Goal: Task Accomplishment & Management: Manage account settings

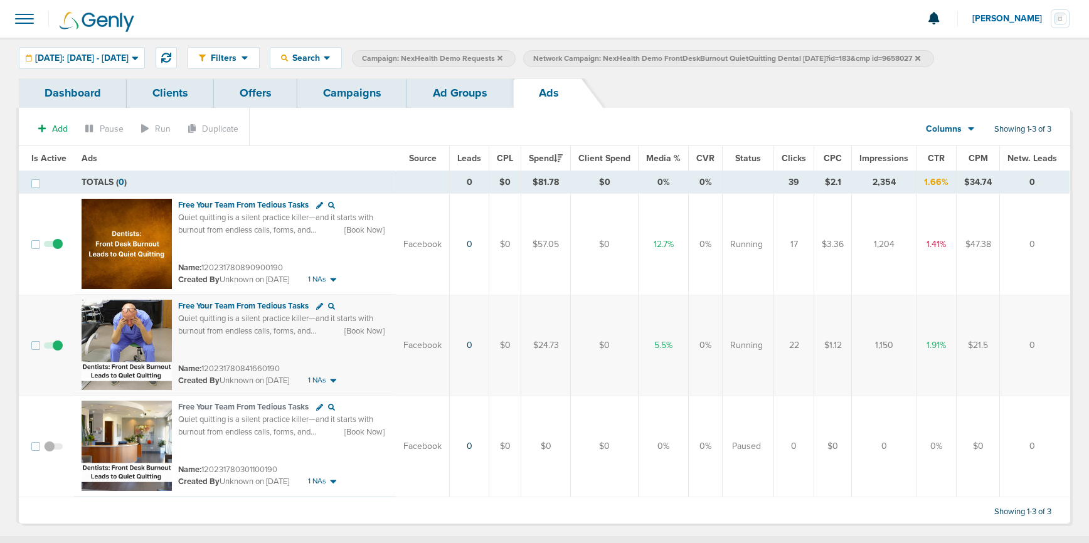
scroll to position [1, 0]
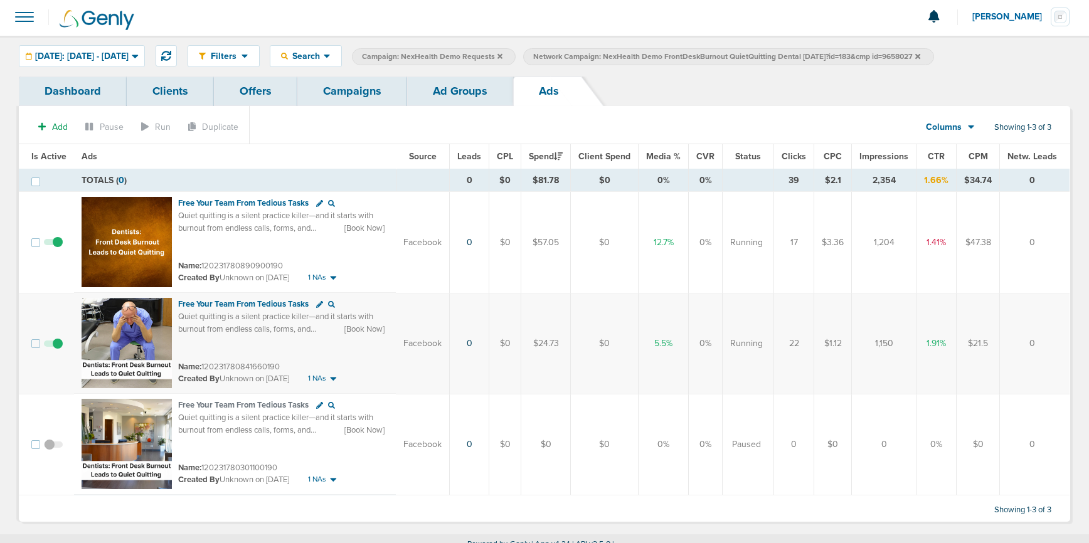
click at [343, 89] on link "Campaigns" at bounding box center [352, 91] width 110 height 29
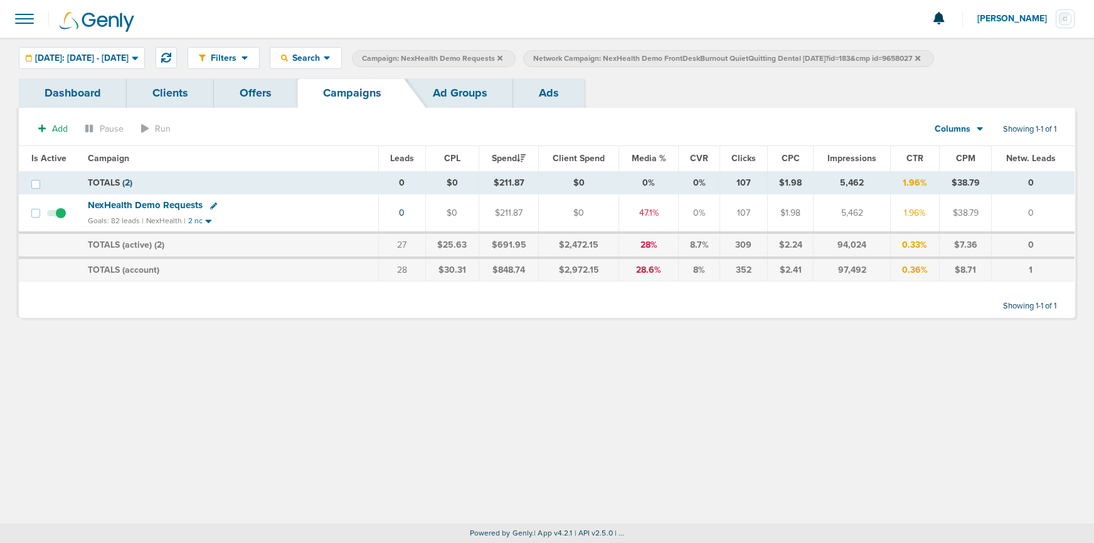
click at [166, 204] on span "NexHealth Demo Requests" at bounding box center [145, 205] width 115 height 11
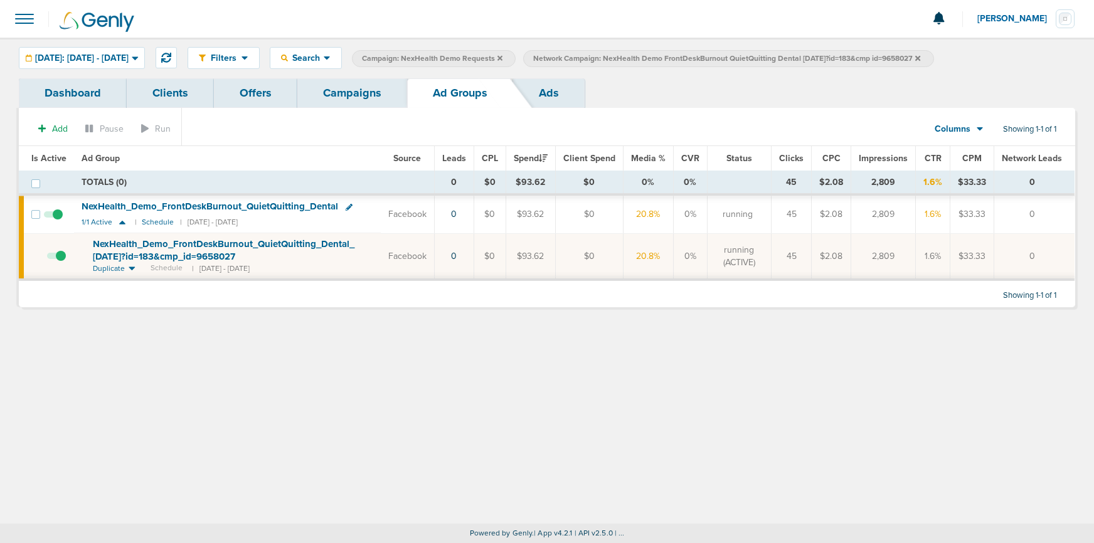
click at [921, 58] on icon at bounding box center [918, 57] width 5 height 5
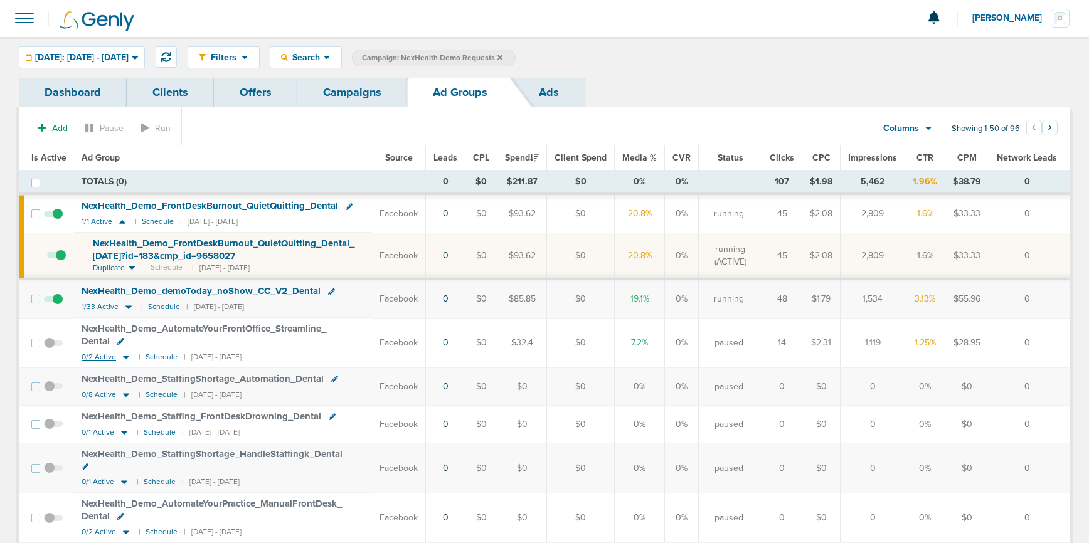
scroll to position [1, 0]
click at [124, 355] on icon at bounding box center [126, 356] width 13 height 11
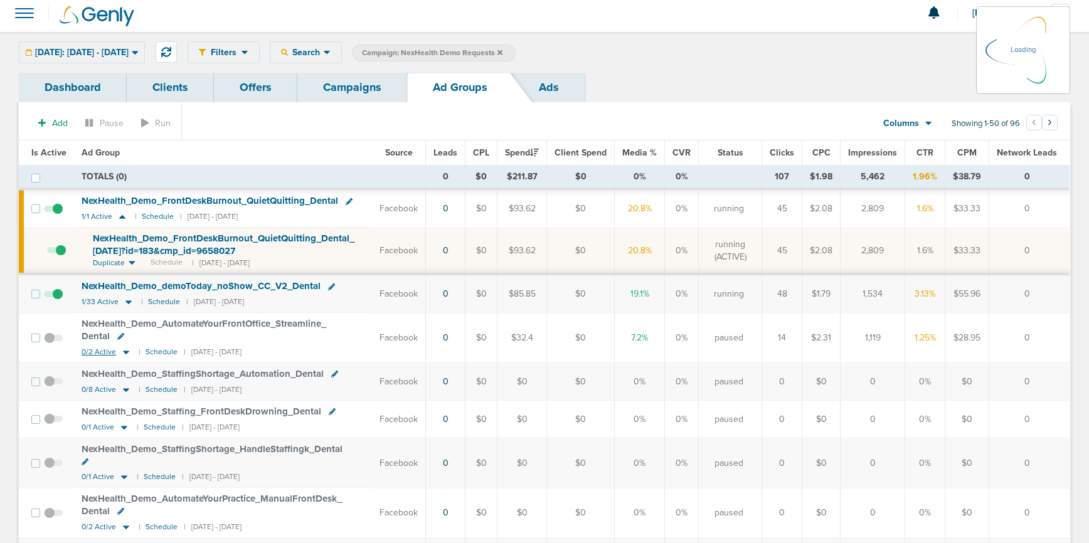
scroll to position [4, 0]
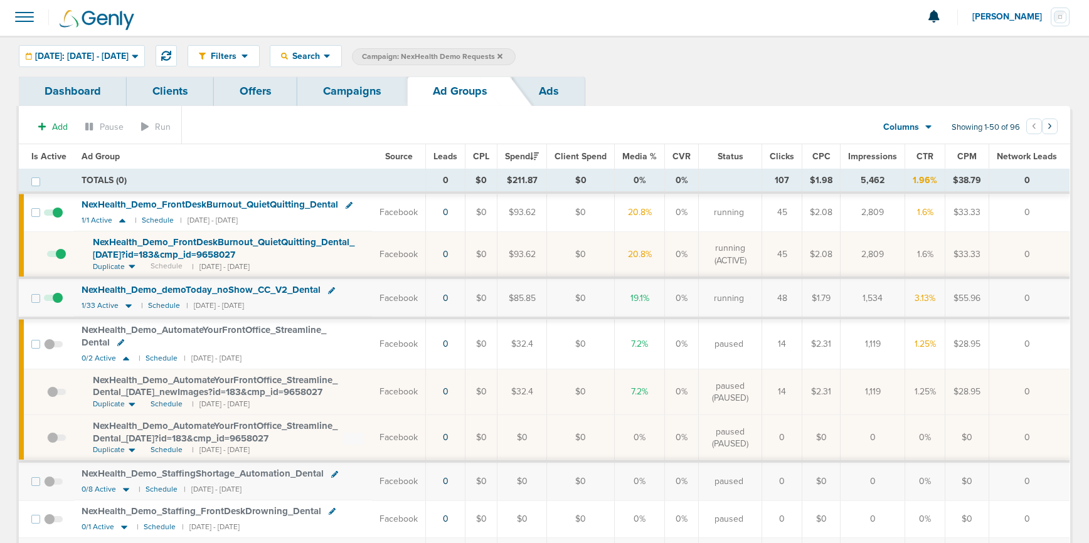
click at [154, 385] on span "NexHealth_ Demo_ AutomateYourFrontOffice_ Streamline_ Dental_ [DATE]_ newImages…" at bounding box center [215, 387] width 245 height 24
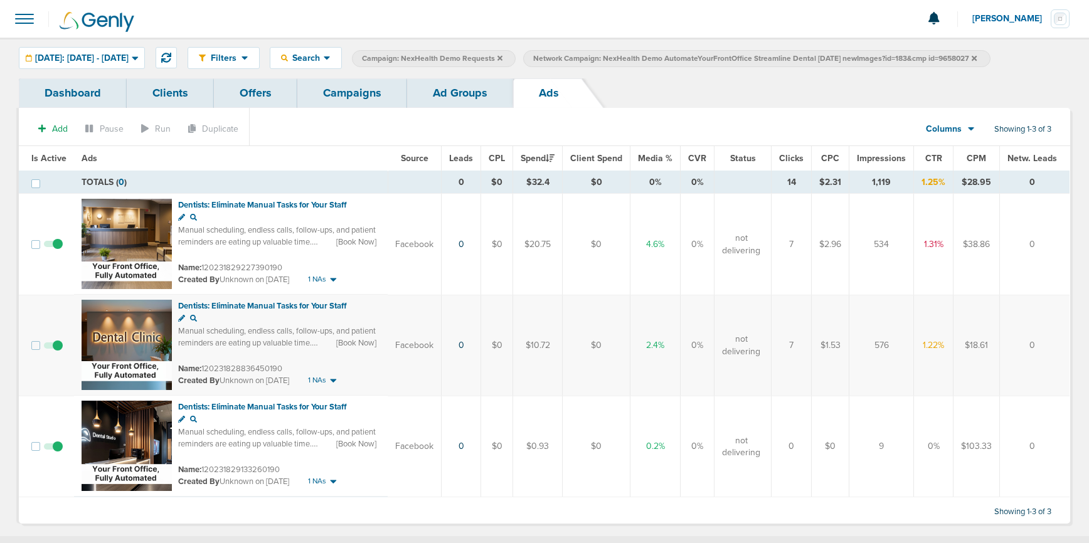
click at [54, 453] on span at bounding box center [53, 453] width 19 height 0
click at [53, 449] on input "checkbox" at bounding box center [53, 449] width 0 height 0
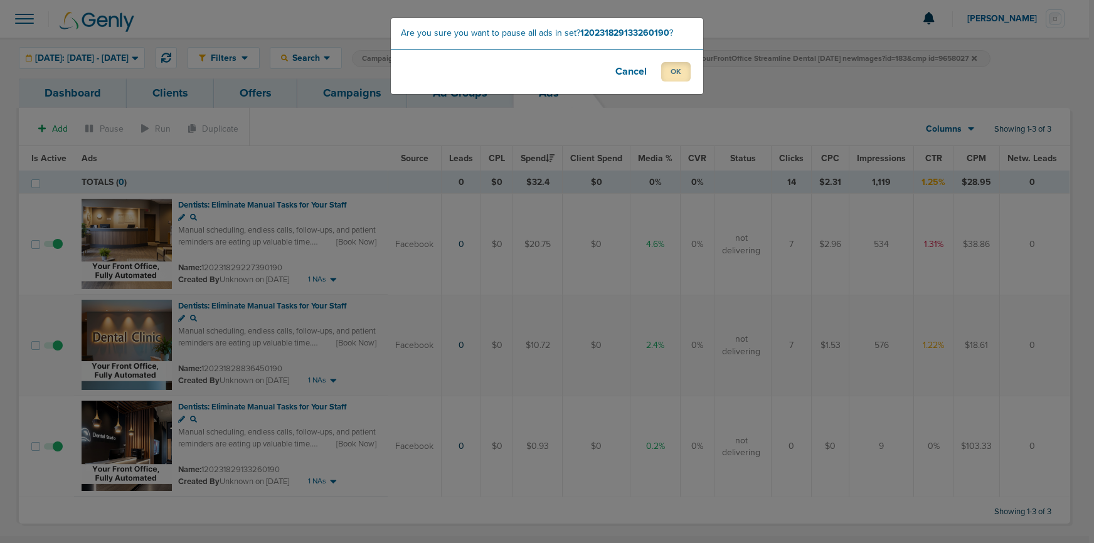
click at [681, 72] on button "OK" at bounding box center [675, 71] width 29 height 19
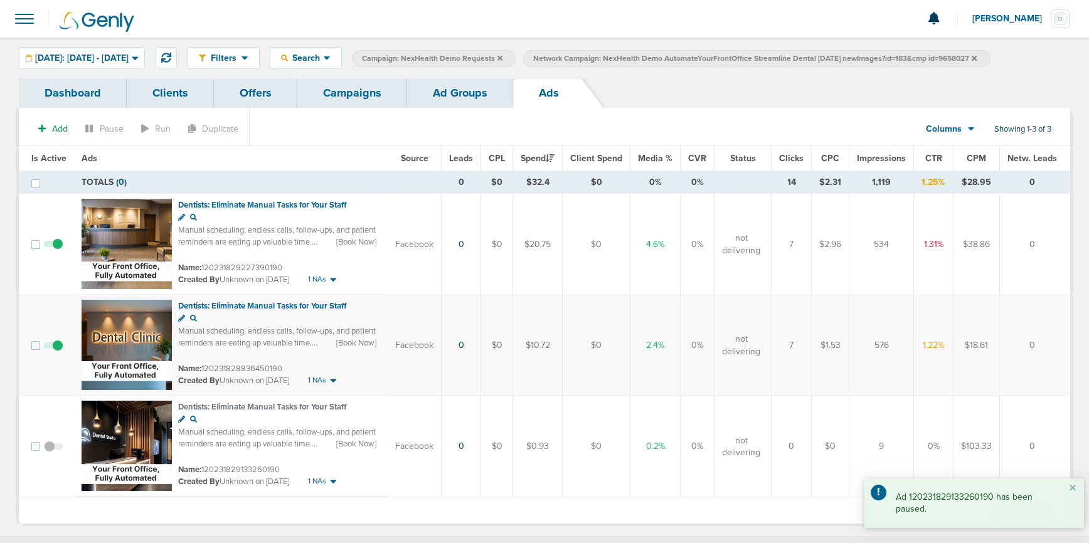
click at [454, 97] on link "Ad Groups" at bounding box center [460, 92] width 106 height 29
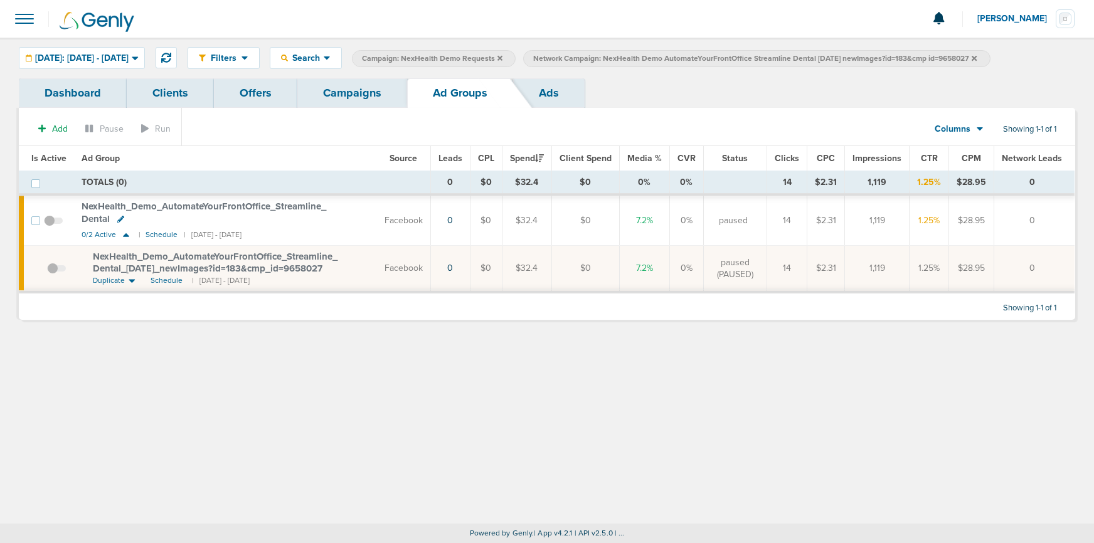
click at [48, 227] on span at bounding box center [53, 227] width 19 height 0
click at [53, 223] on input "checkbox" at bounding box center [53, 223] width 0 height 0
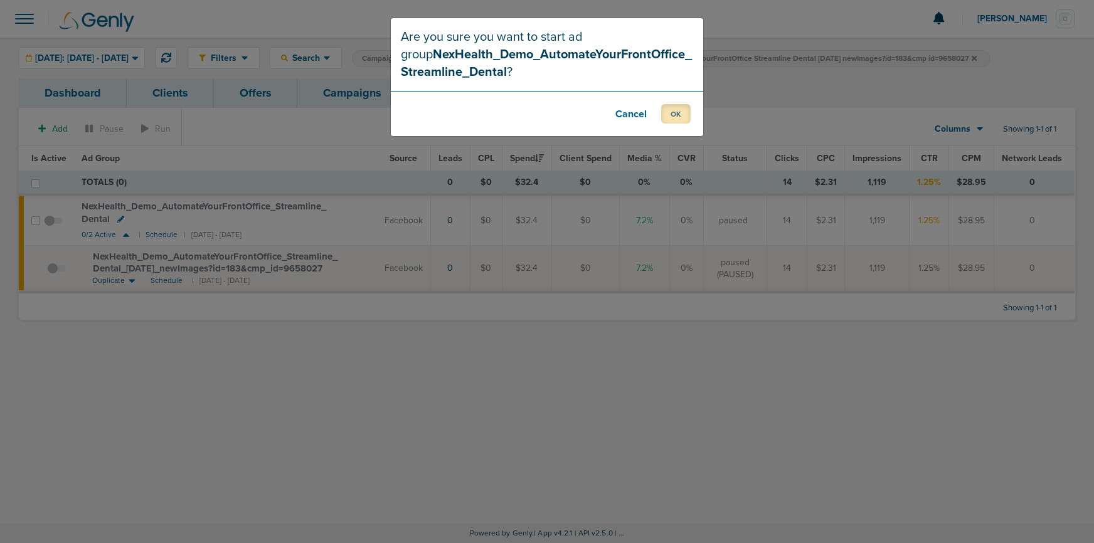
click at [682, 115] on button "OK" at bounding box center [675, 113] width 29 height 19
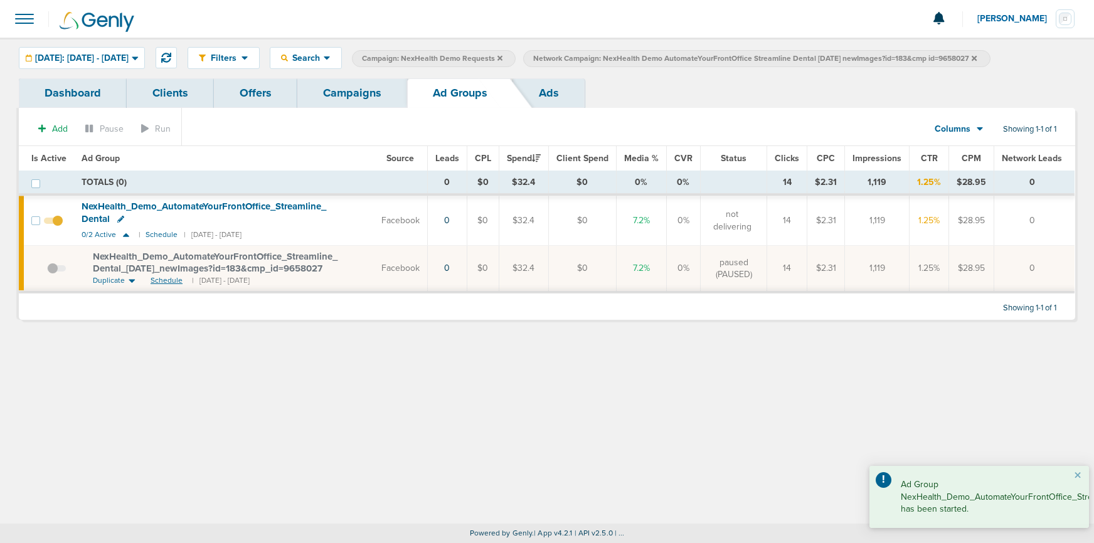
click at [156, 279] on span "Schedule" at bounding box center [167, 280] width 32 height 11
click at [52, 275] on span at bounding box center [56, 275] width 19 height 0
click at [47, 271] on input "checkbox" at bounding box center [47, 271] width 0 height 0
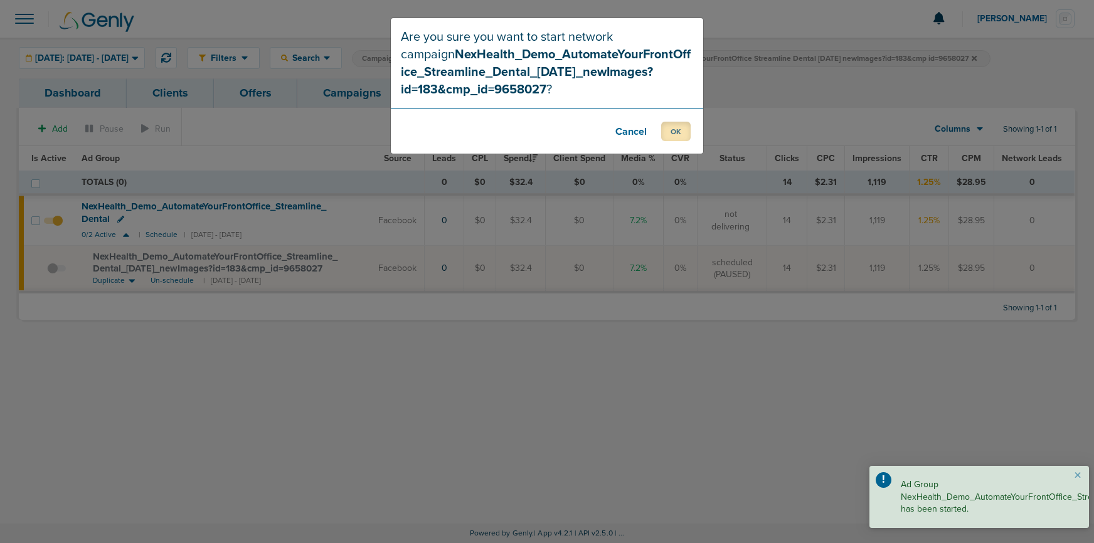
click at [676, 135] on button "OK" at bounding box center [675, 131] width 29 height 19
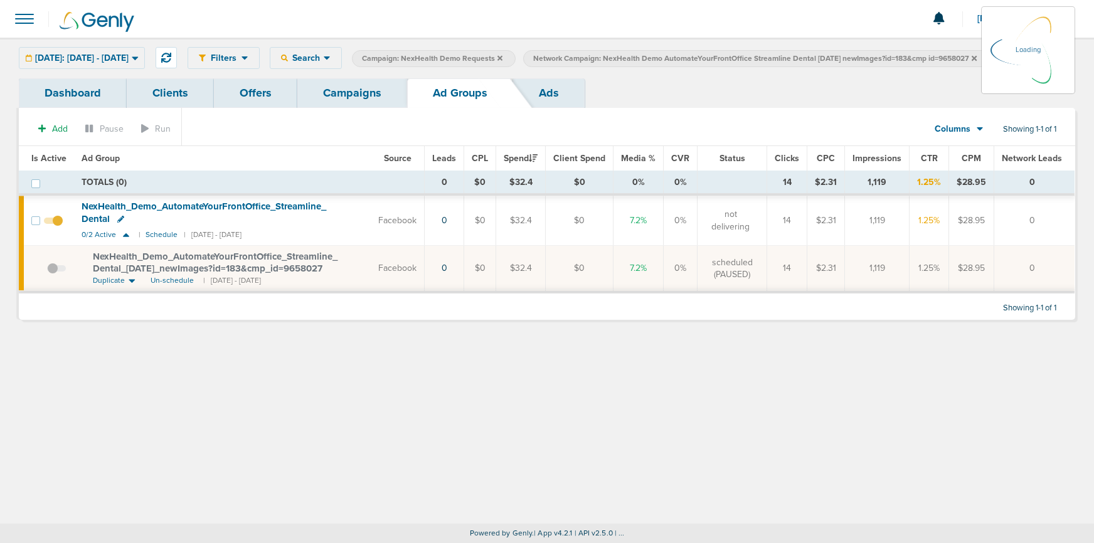
click at [339, 96] on link "Campaigns" at bounding box center [352, 92] width 110 height 29
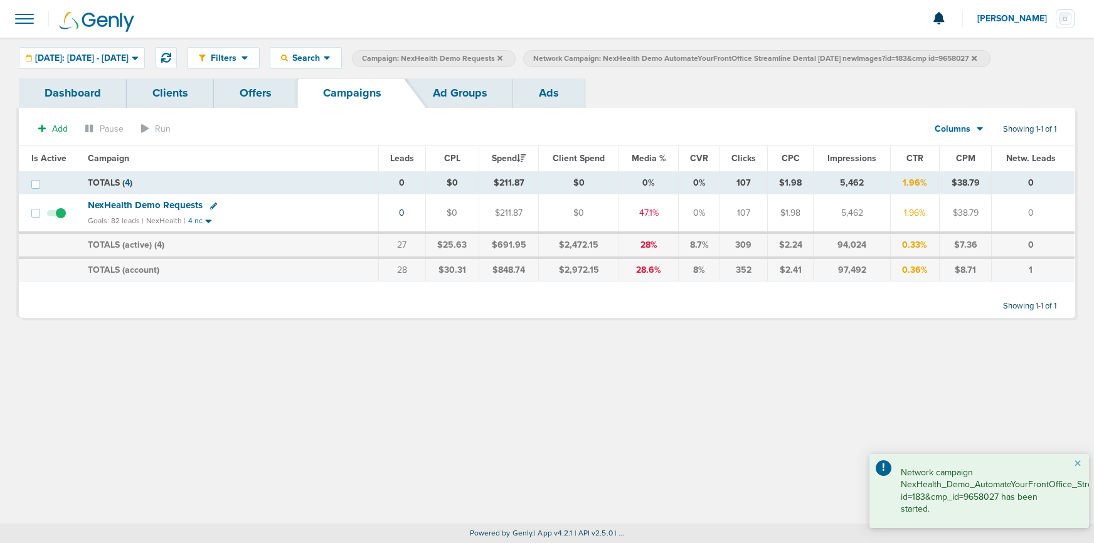
click at [977, 58] on icon at bounding box center [974, 57] width 5 height 5
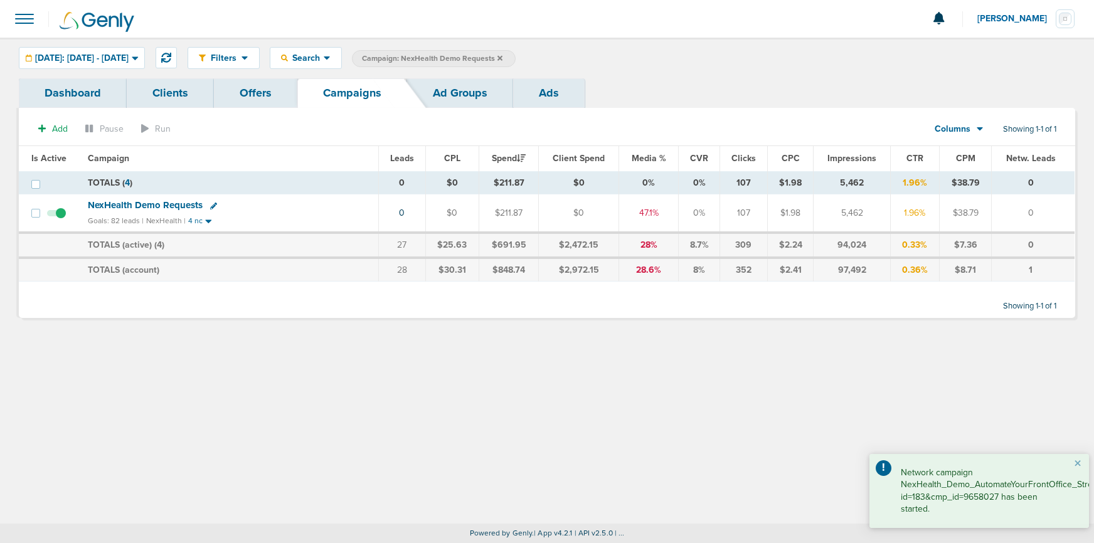
click at [152, 205] on span "NexHealth Demo Requests" at bounding box center [145, 205] width 115 height 11
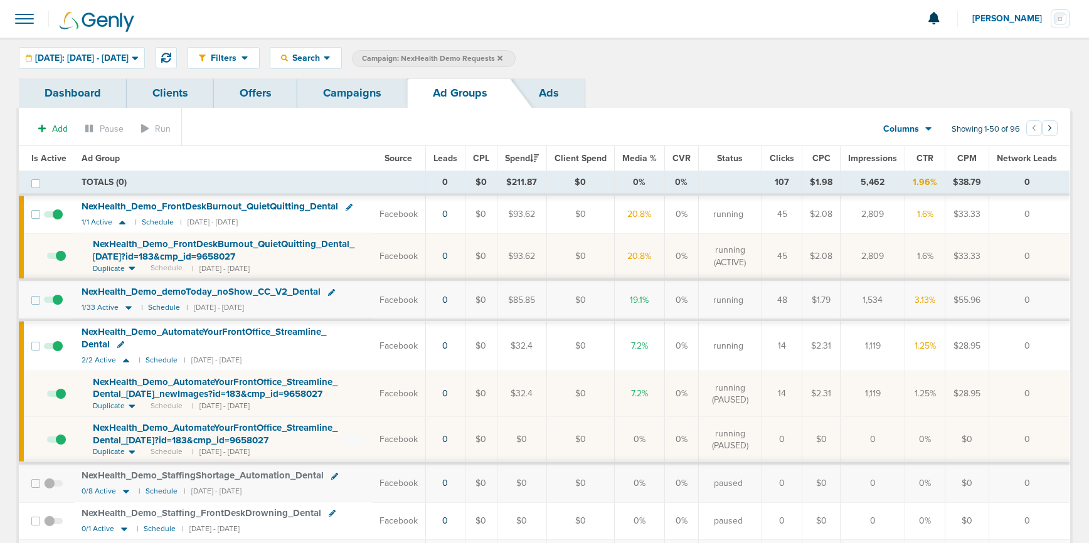
click at [63, 446] on span at bounding box center [56, 446] width 19 height 0
click at [47, 442] on input "checkbox" at bounding box center [47, 442] width 0 height 0
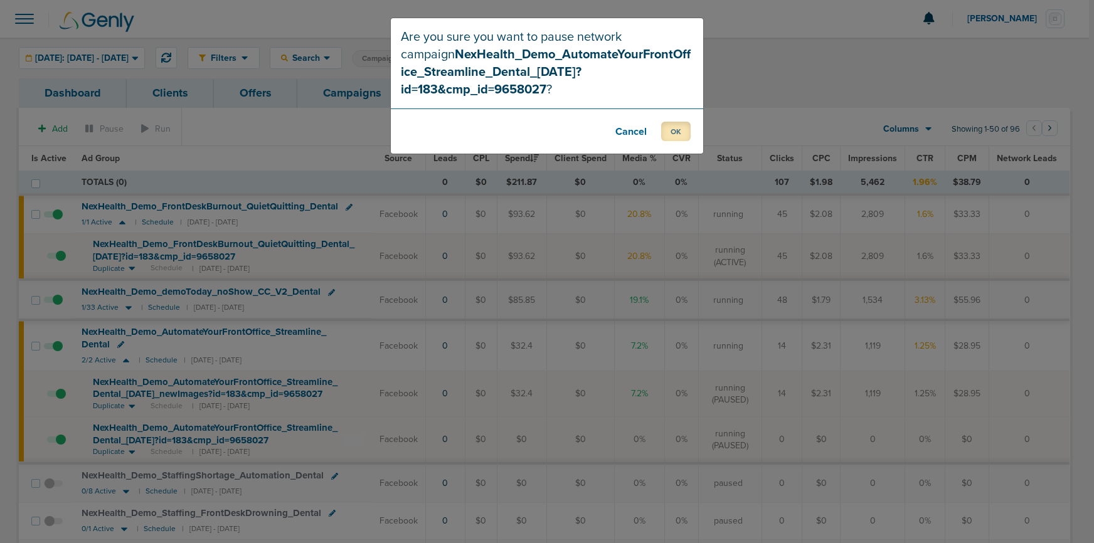
click at [677, 122] on button "OK" at bounding box center [675, 131] width 29 height 19
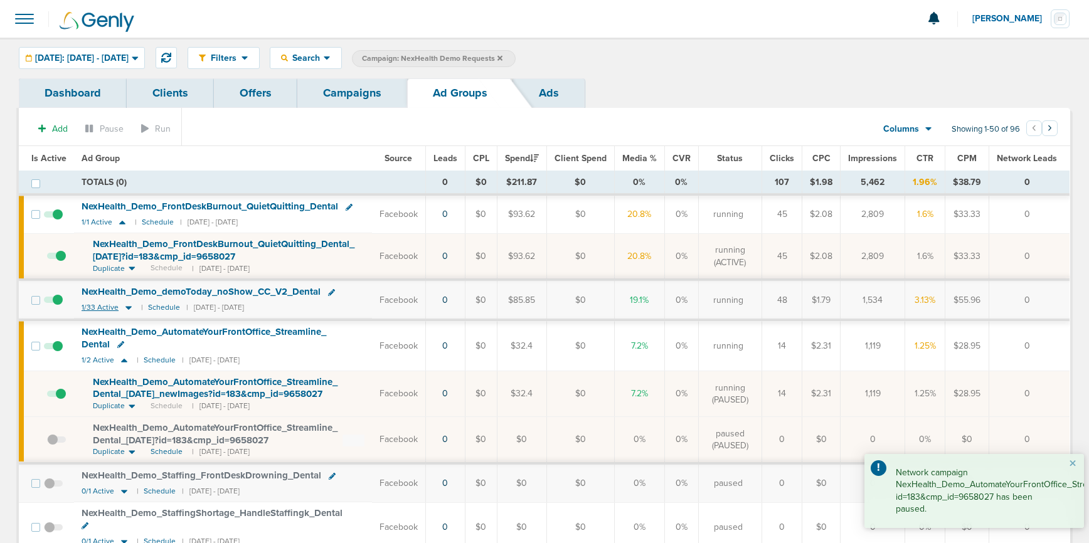
click at [125, 307] on icon at bounding box center [128, 309] width 6 height 4
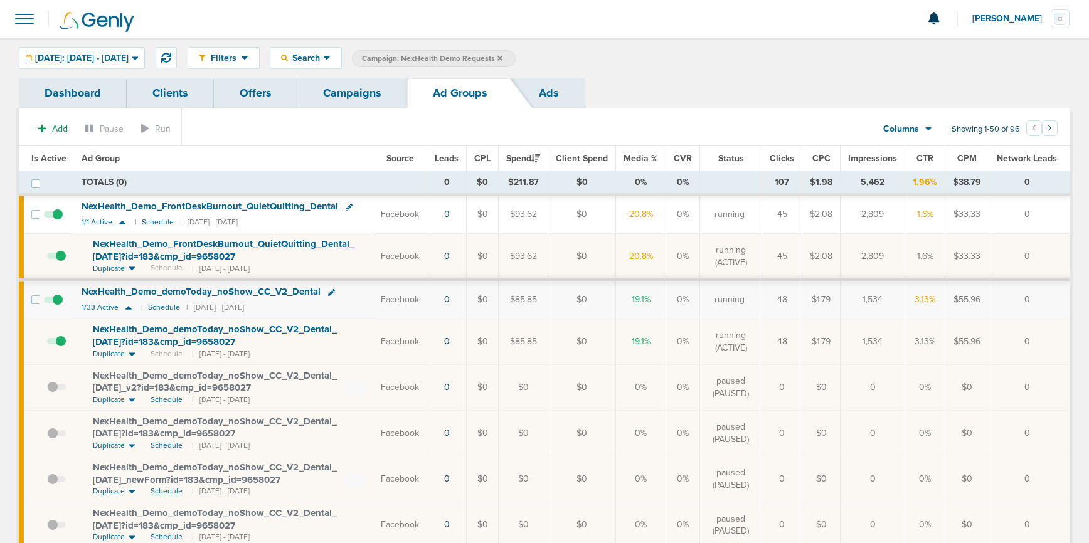
click at [356, 92] on link "Campaigns" at bounding box center [352, 92] width 110 height 29
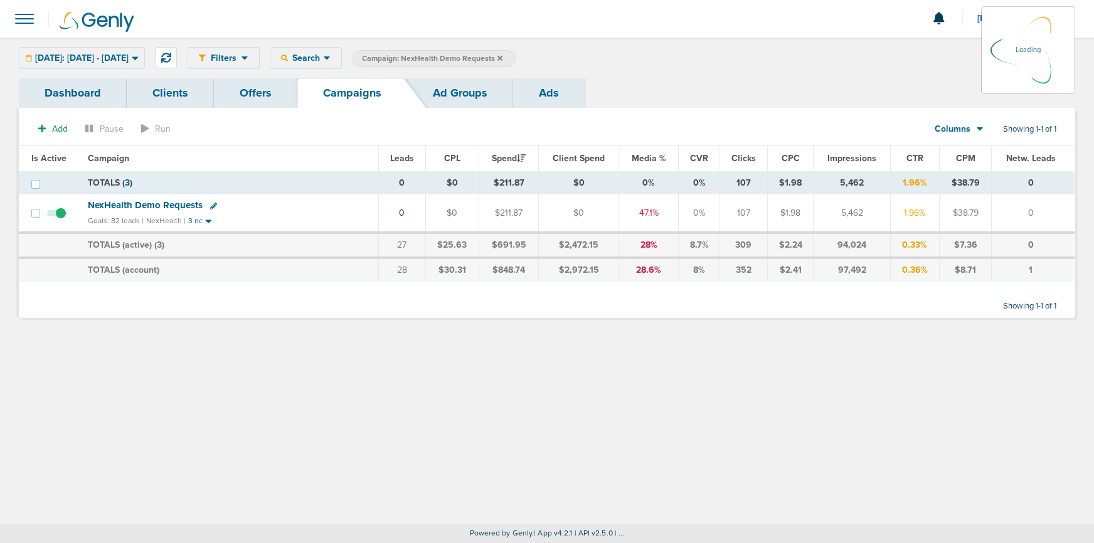
click at [503, 58] on icon at bounding box center [500, 59] width 5 height 8
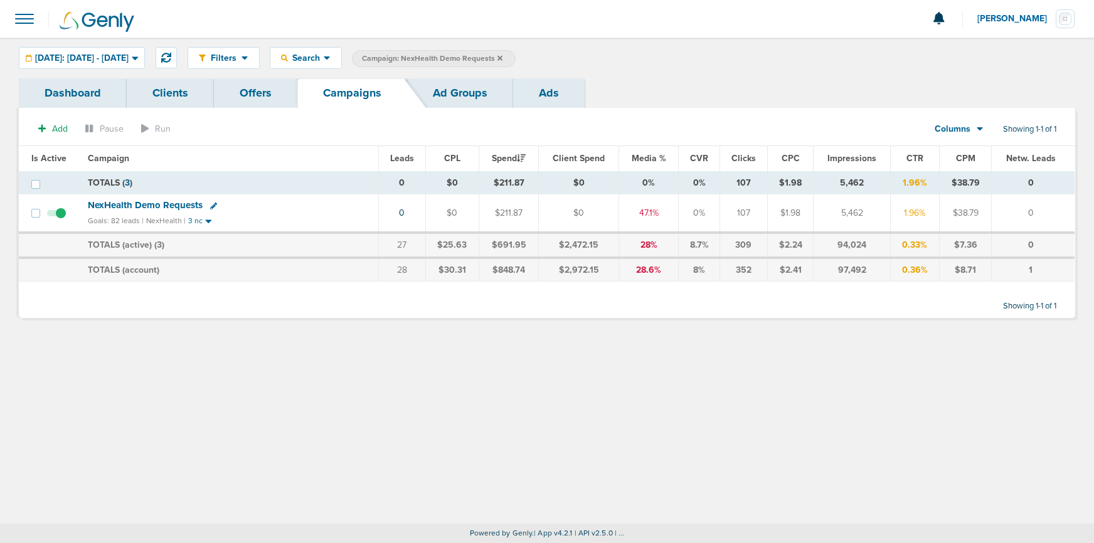
click at [503, 56] on icon at bounding box center [500, 59] width 5 height 8
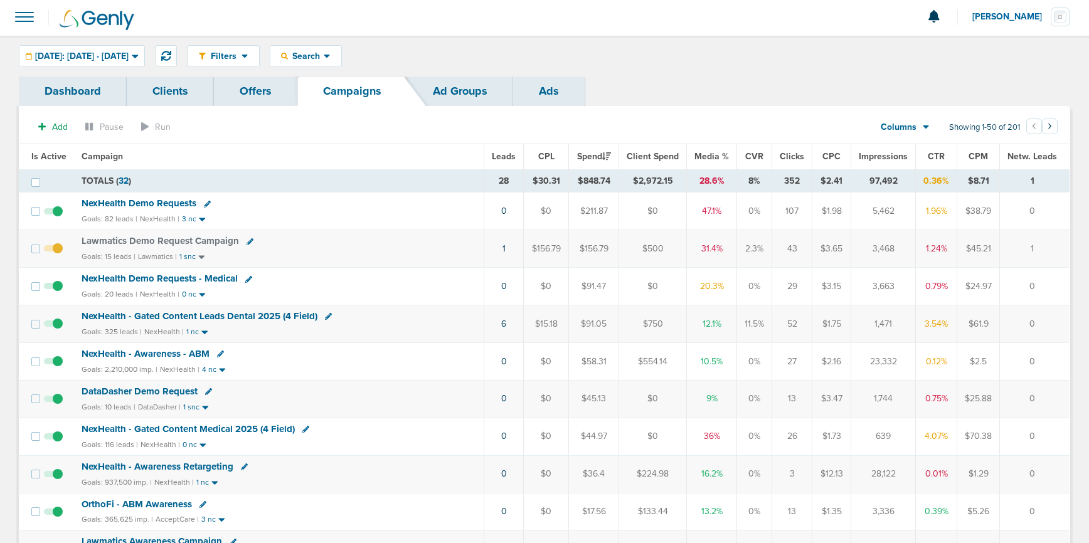
scroll to position [4, 0]
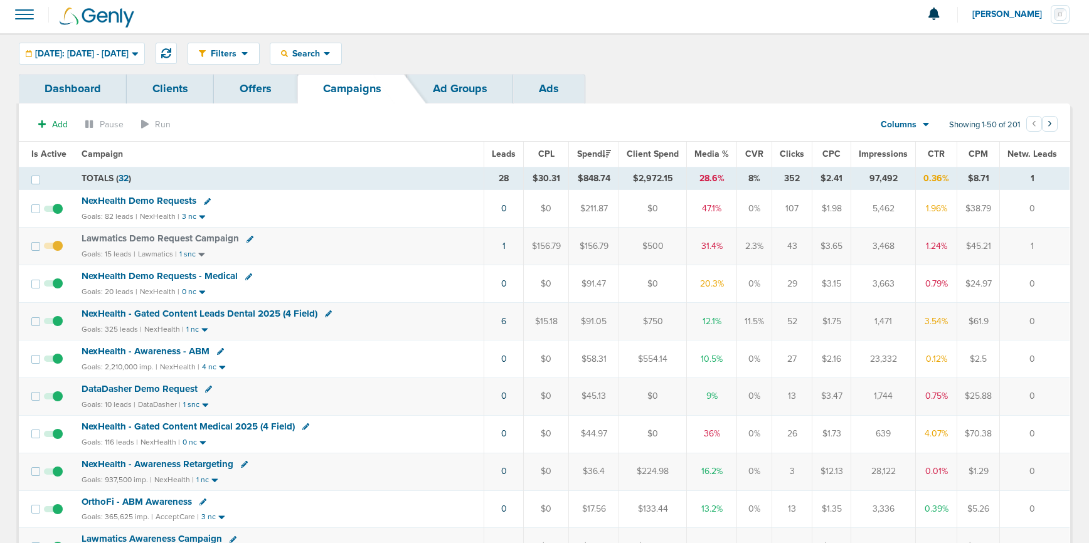
click at [151, 279] on span "NexHealth Demo Requests - Medical" at bounding box center [160, 275] width 156 height 11
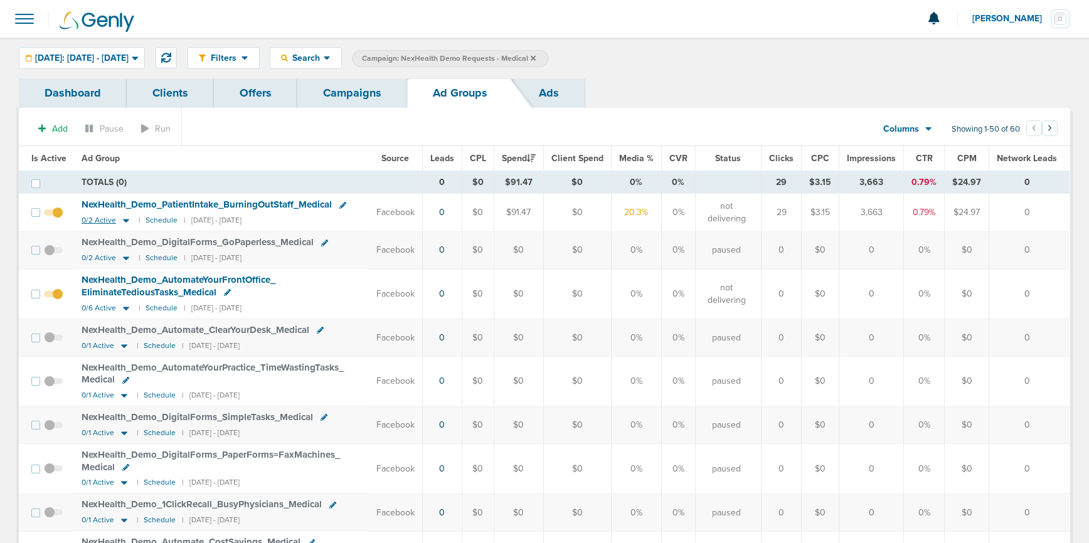
click at [125, 221] on icon at bounding box center [126, 222] width 6 height 4
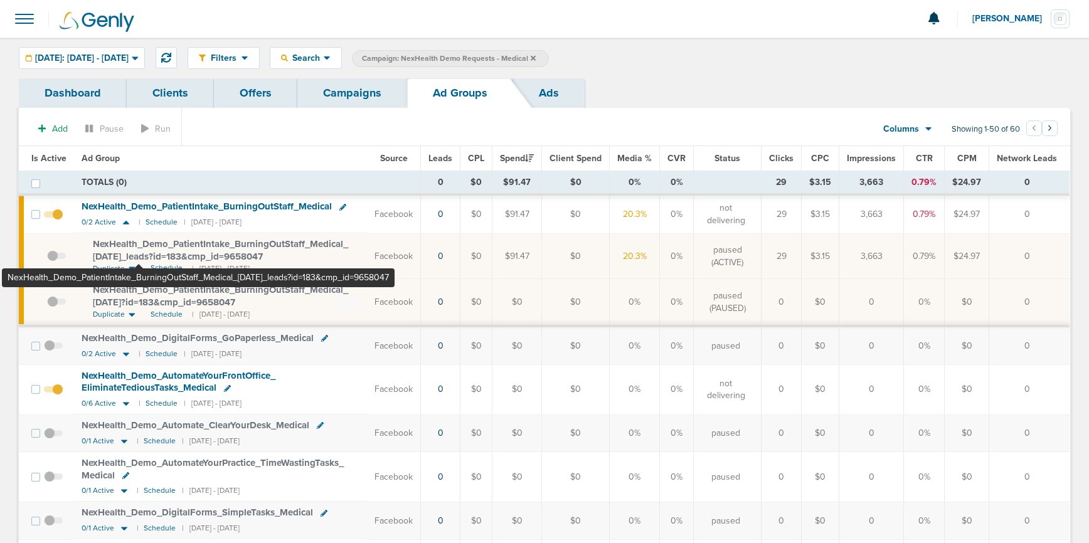
click at [139, 254] on span "NexHealth_ Demo_ PatientIntake_ BurningOutStaff_ Medical_ [DATE]_ leads?id=183&…" at bounding box center [220, 250] width 255 height 24
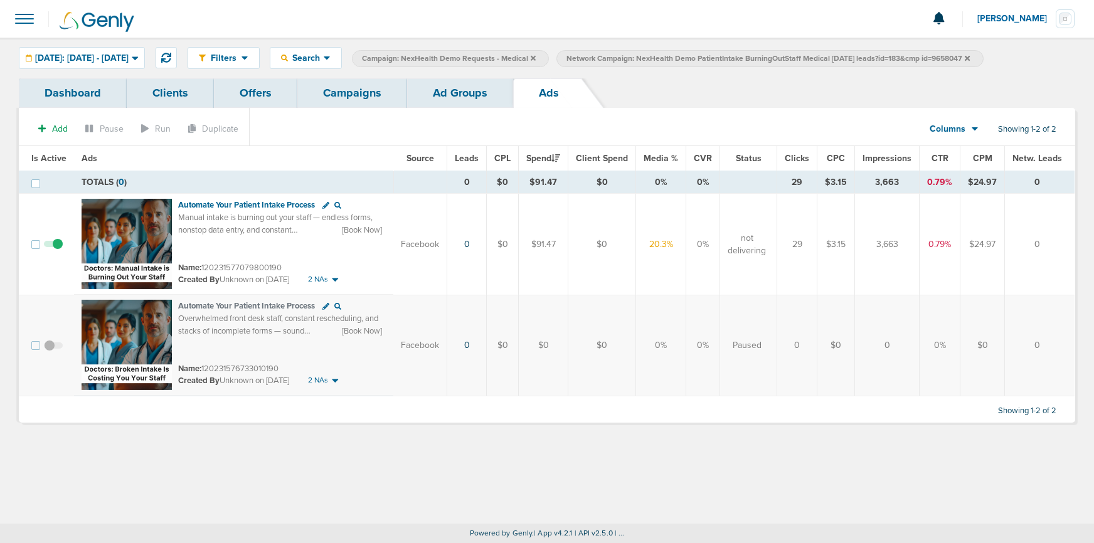
click at [447, 98] on link "Ad Groups" at bounding box center [460, 92] width 106 height 29
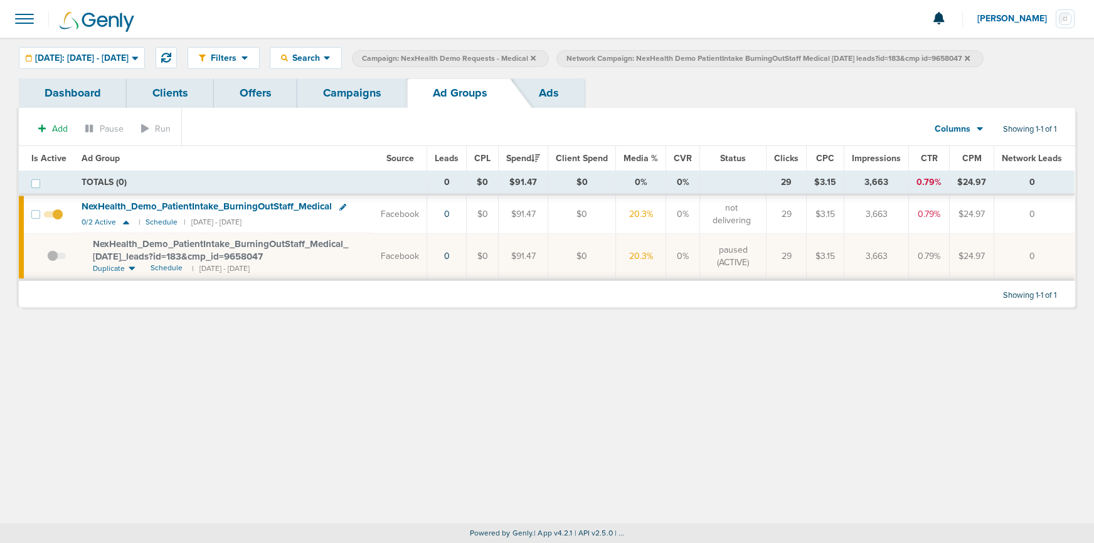
click at [366, 97] on link "Campaigns" at bounding box center [352, 92] width 110 height 29
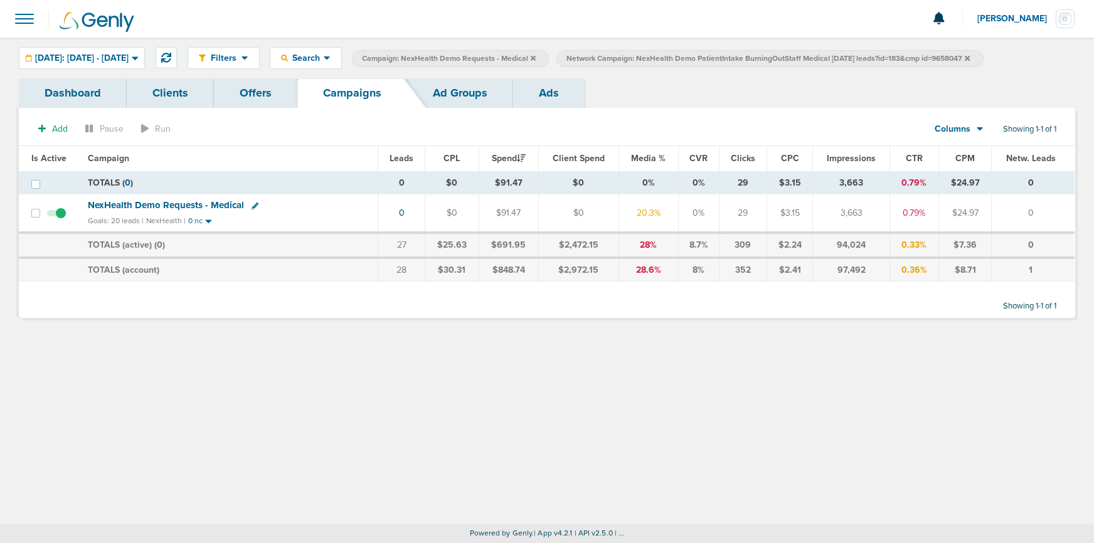
click at [970, 58] on icon at bounding box center [967, 57] width 5 height 5
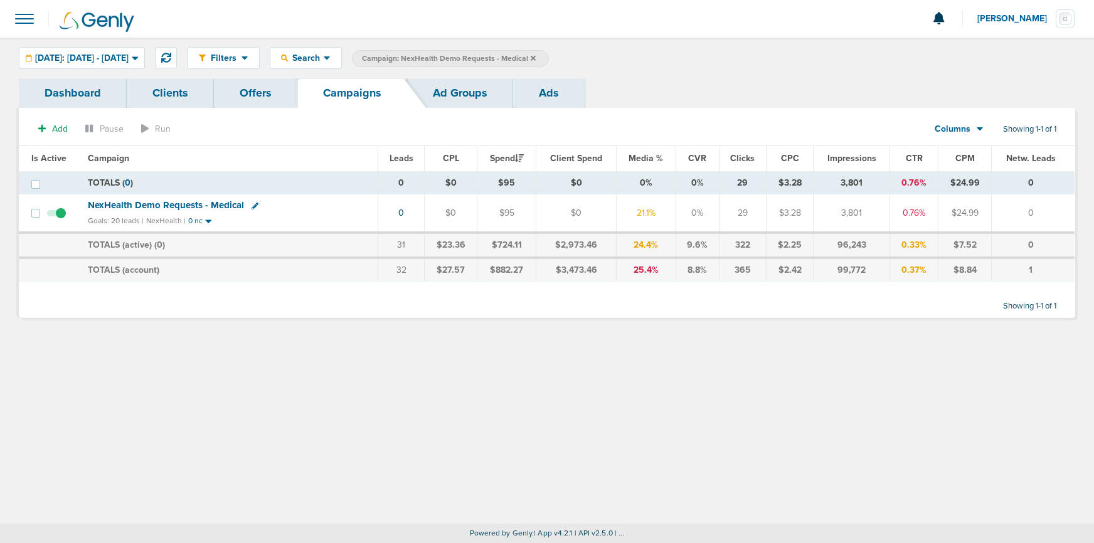
click at [536, 57] on icon at bounding box center [533, 57] width 5 height 5
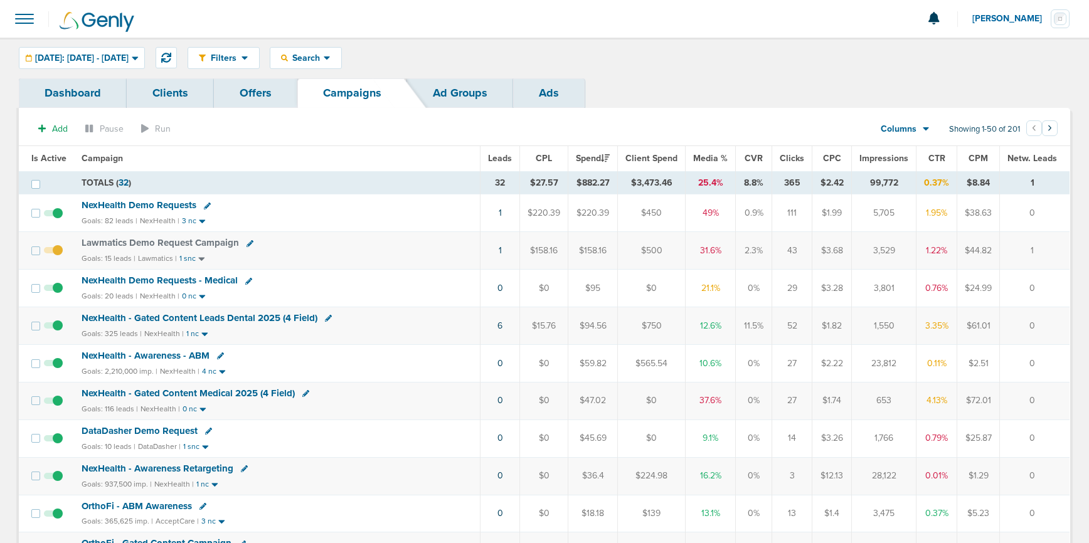
click at [159, 435] on span "DataDasher Demo Request" at bounding box center [140, 430] width 116 height 11
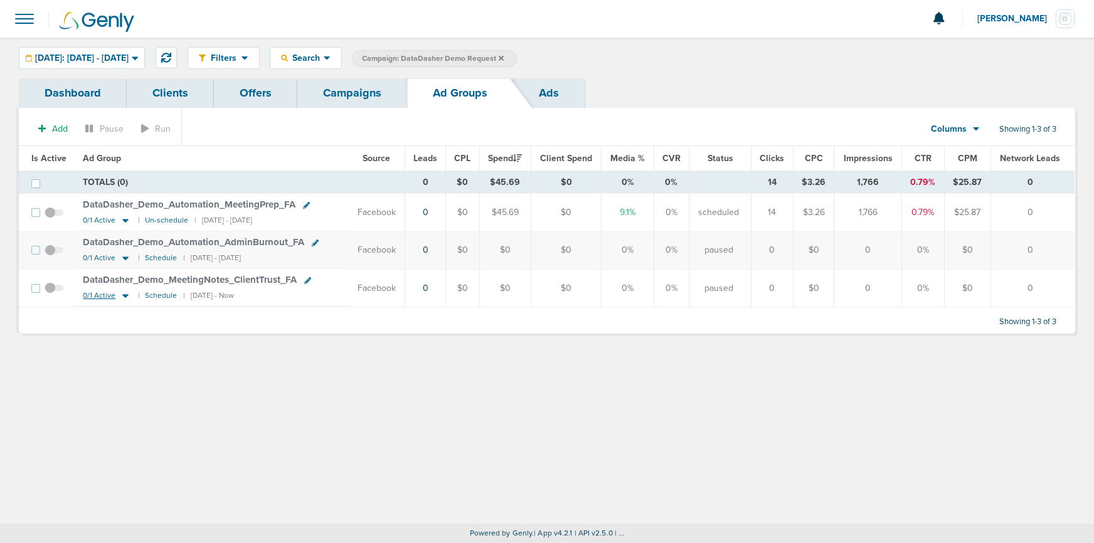
click at [124, 296] on icon at bounding box center [125, 296] width 6 height 4
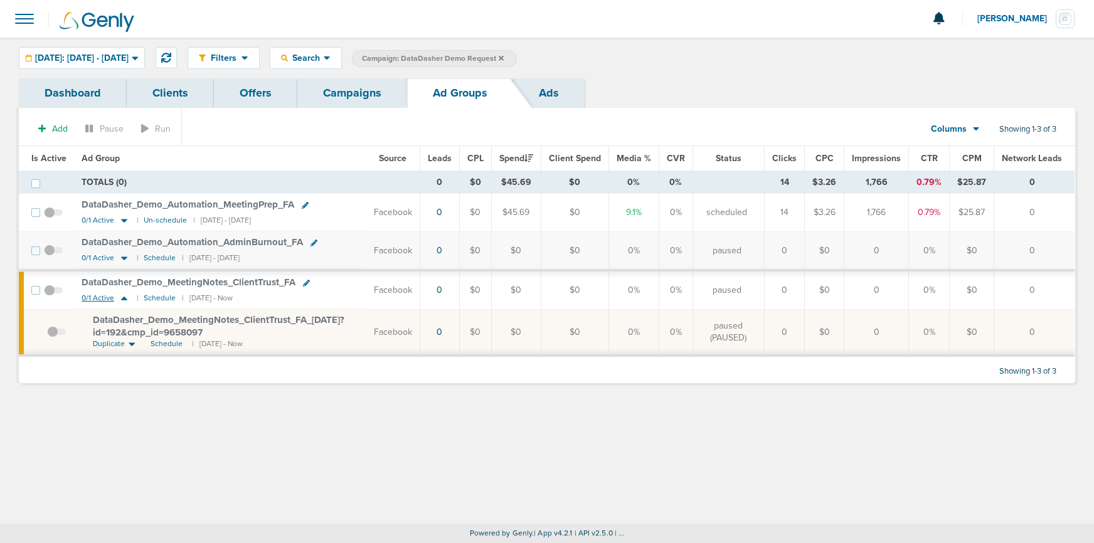
click at [124, 296] on icon at bounding box center [124, 298] width 13 height 11
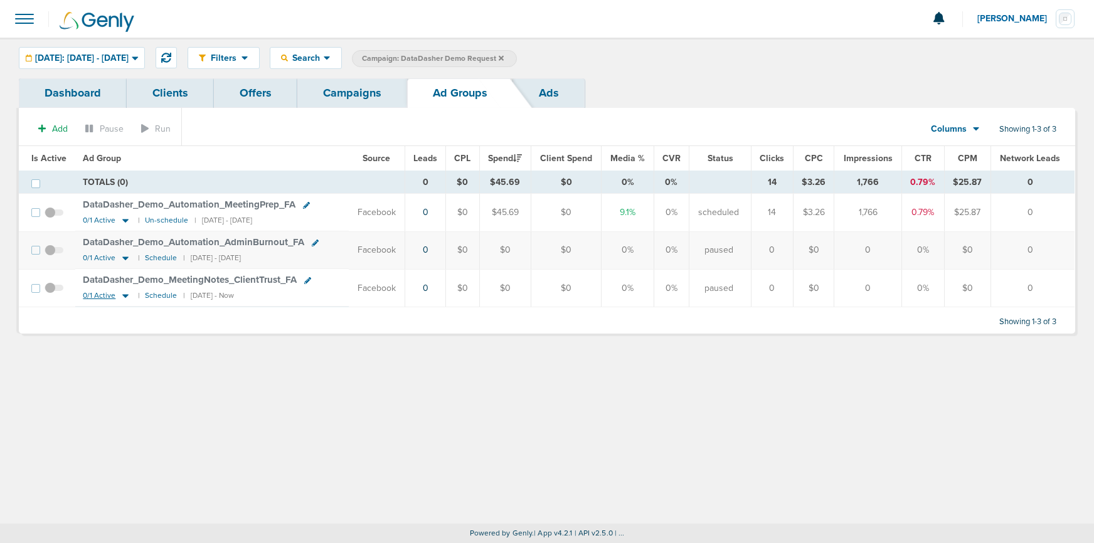
click at [124, 296] on icon at bounding box center [125, 296] width 6 height 4
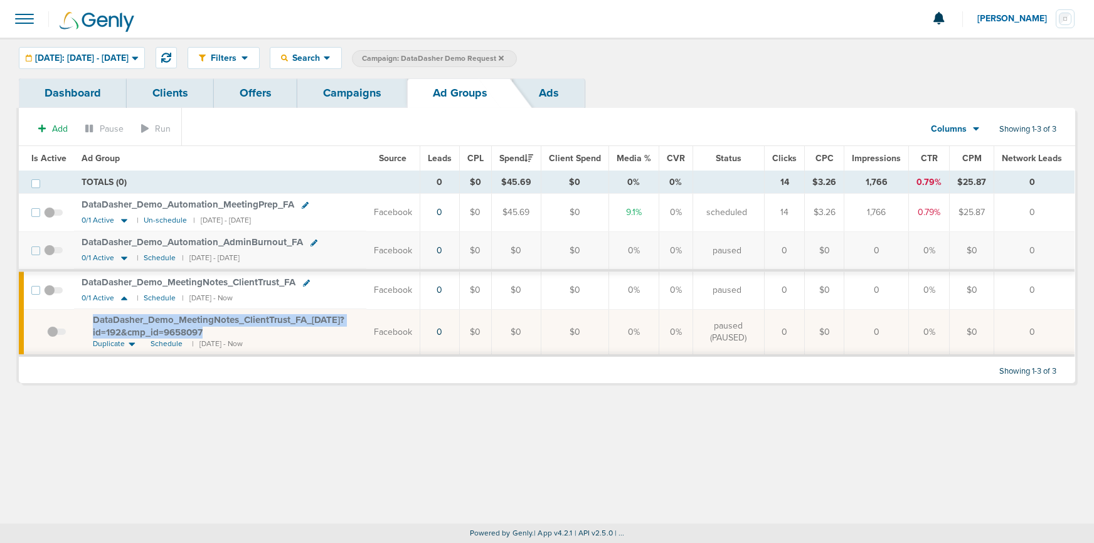
drag, startPoint x: 88, startPoint y: 322, endPoint x: 203, endPoint y: 332, distance: 115.3
click at [203, 332] on td "DataDasher_ Demo_ MeetingNotes_ ClientTrust_ FA_ [DATE]?id=192&cmp_ id=9658097 …" at bounding box center [220, 332] width 292 height 46
copy span "DataDasher_ Demo_ MeetingNotes_ ClientTrust_ FA_ [DATE]?id=192&cmp_ id=9658097"
click at [334, 96] on link "Campaigns" at bounding box center [352, 92] width 110 height 29
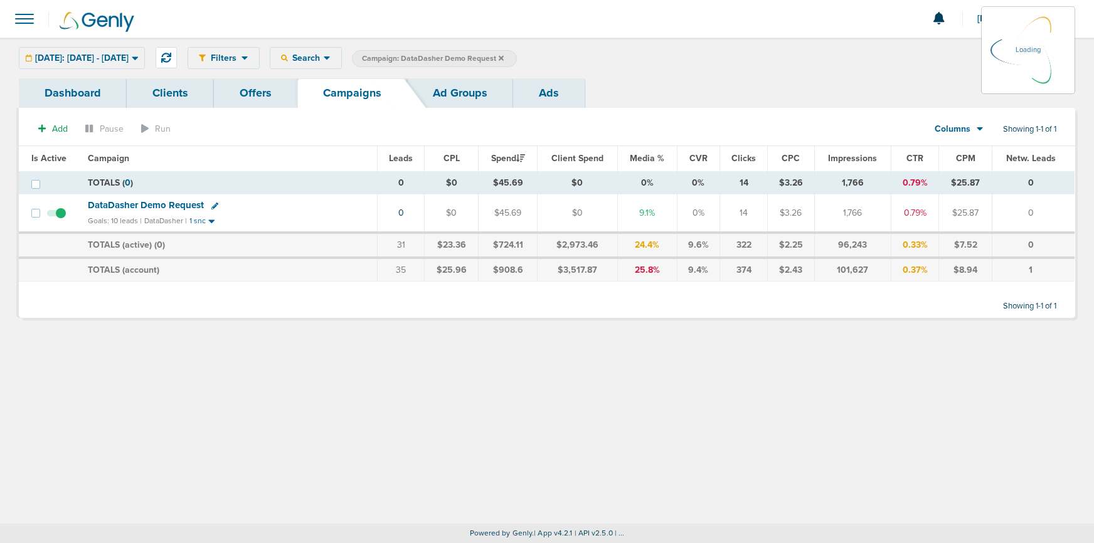
click at [504, 61] on icon at bounding box center [501, 59] width 5 height 8
click at [504, 56] on icon at bounding box center [501, 57] width 5 height 5
click at [504, 60] on icon at bounding box center [501, 59] width 5 height 8
click at [504, 57] on icon at bounding box center [501, 57] width 5 height 5
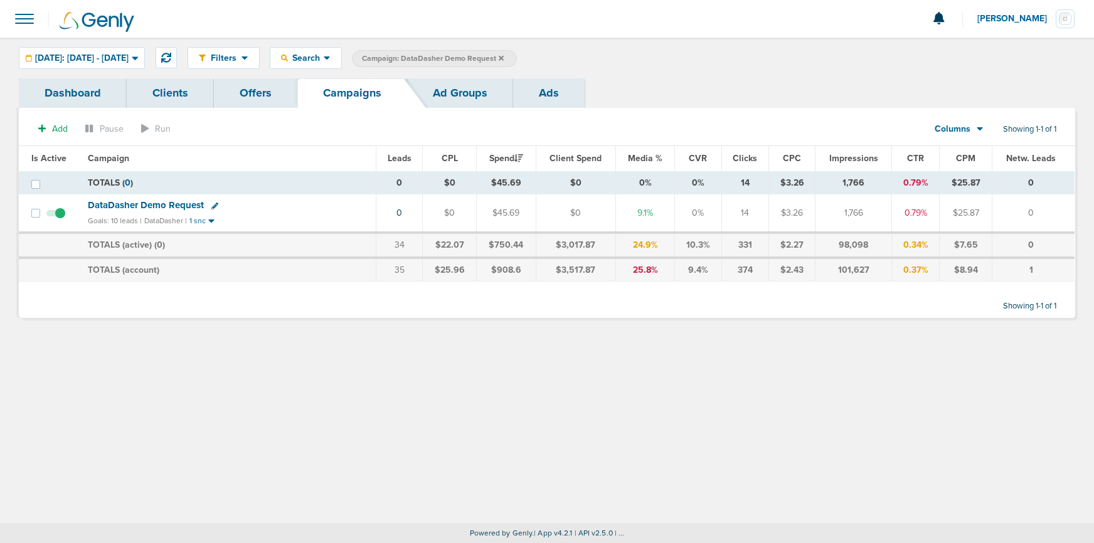
click at [504, 58] on icon at bounding box center [501, 57] width 5 height 5
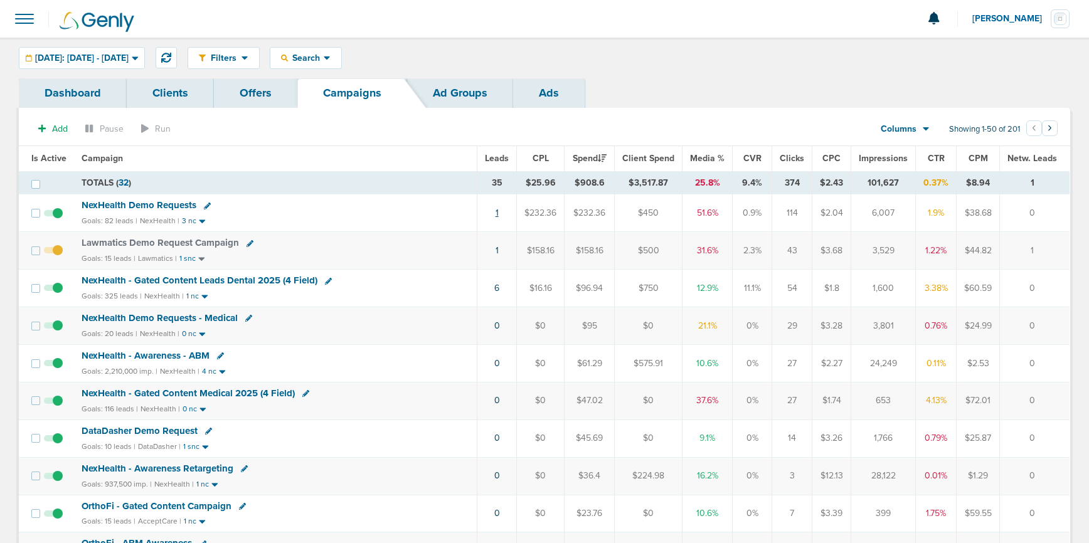
click at [499, 213] on link "1" at bounding box center [497, 213] width 3 height 11
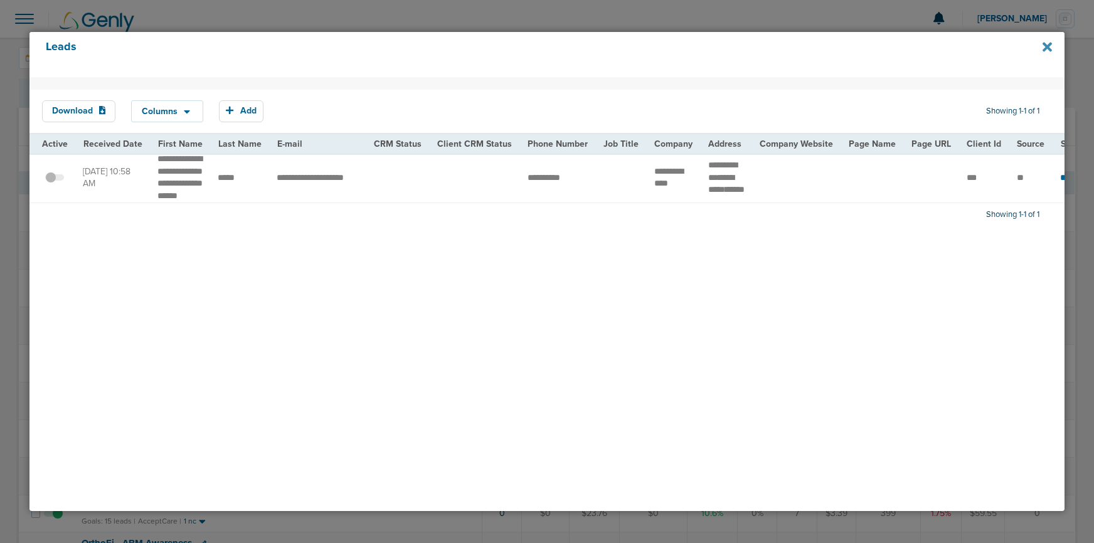
click at [1048, 45] on icon at bounding box center [1047, 46] width 9 height 9
click at [1047, 45] on icon at bounding box center [1047, 46] width 9 height 9
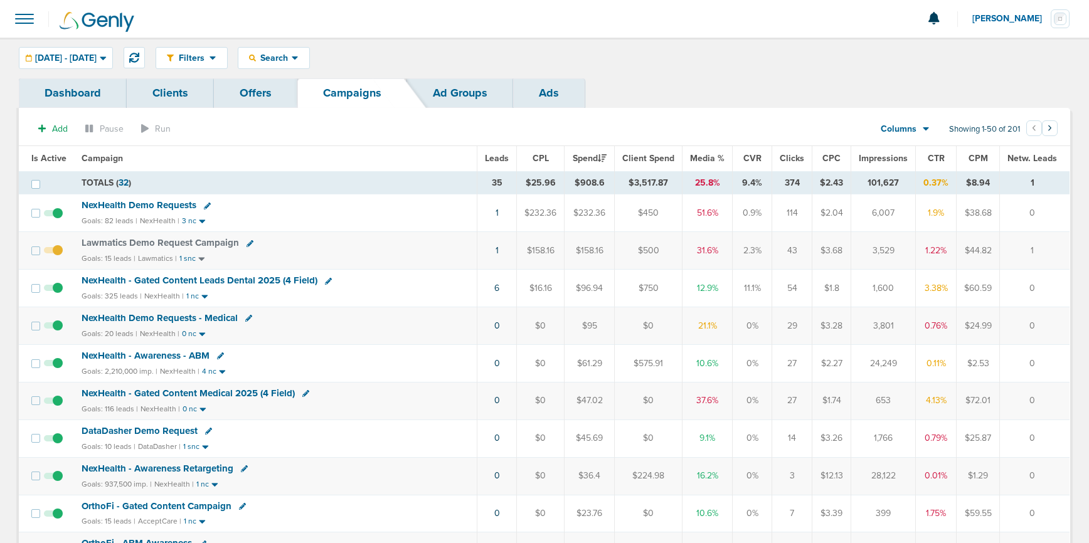
click at [161, 202] on span "NexHealth Demo Requests" at bounding box center [139, 205] width 115 height 11
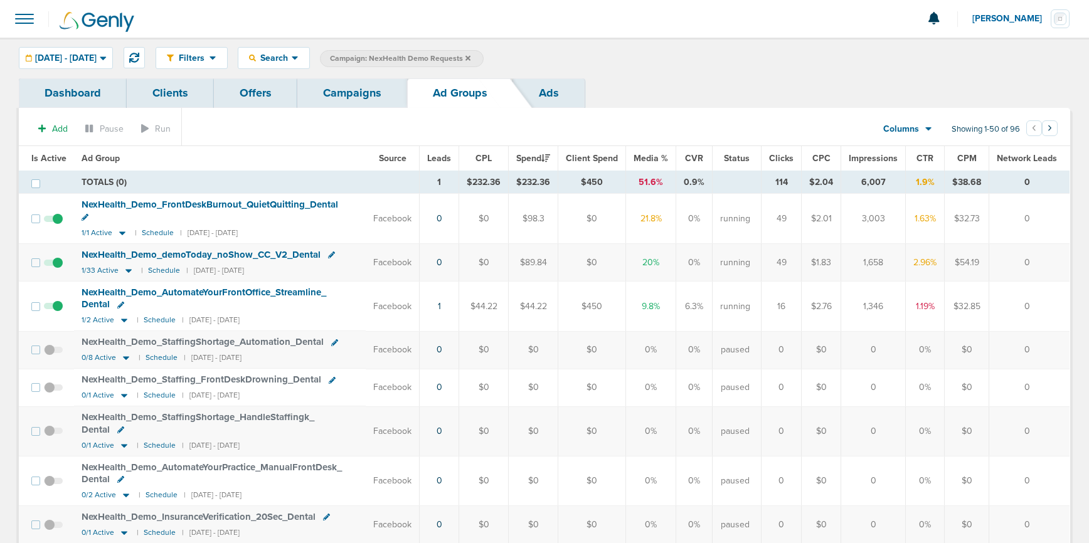
click at [342, 97] on link "Campaigns" at bounding box center [352, 92] width 110 height 29
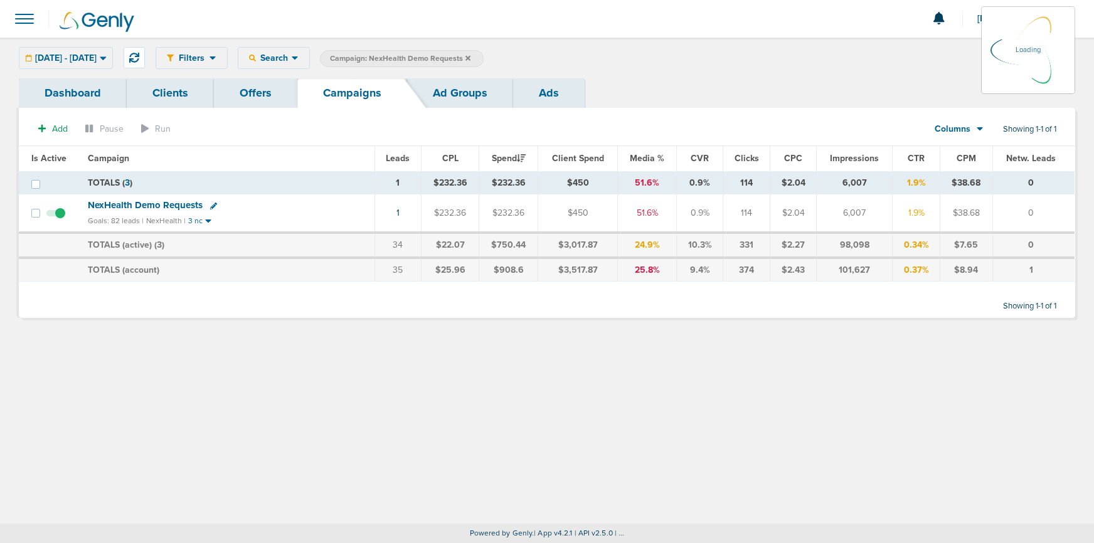
click at [471, 56] on icon at bounding box center [468, 57] width 5 height 5
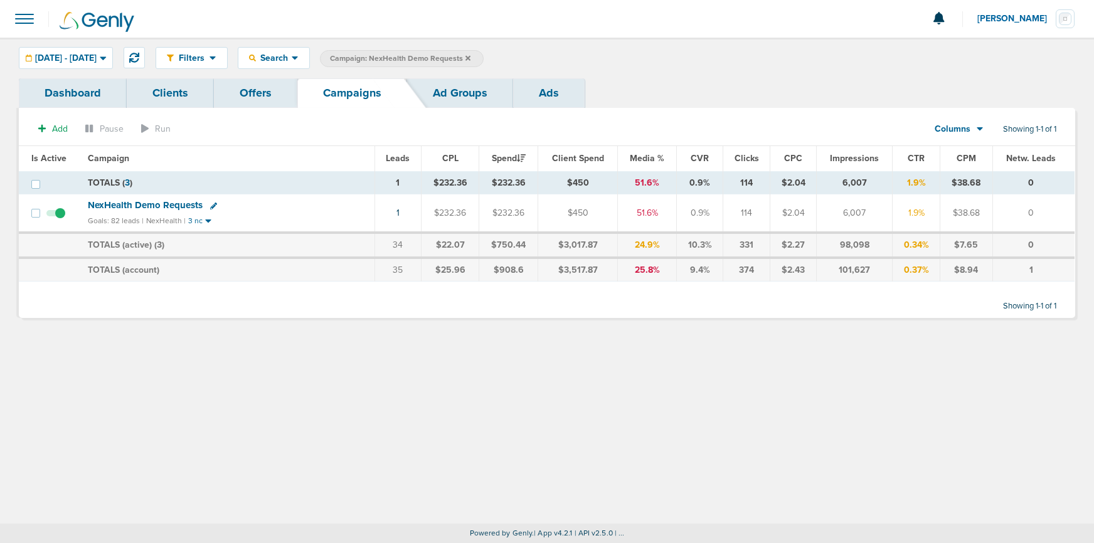
click at [471, 58] on icon at bounding box center [468, 57] width 5 height 5
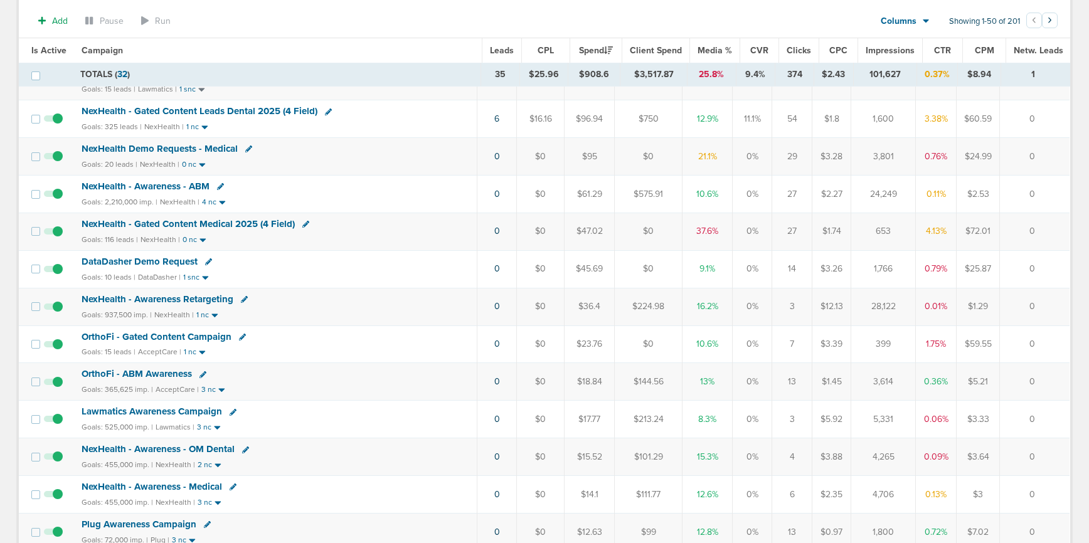
scroll to position [213, 0]
